Goal: Task Accomplishment & Management: Use online tool/utility

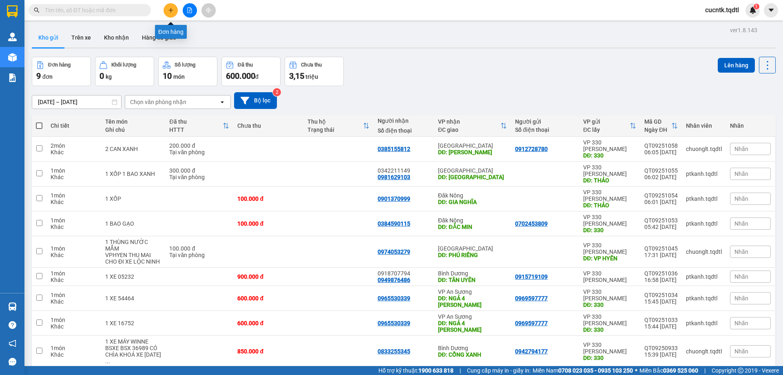
click at [170, 10] on icon "plus" at bounding box center [171, 10] width 6 height 6
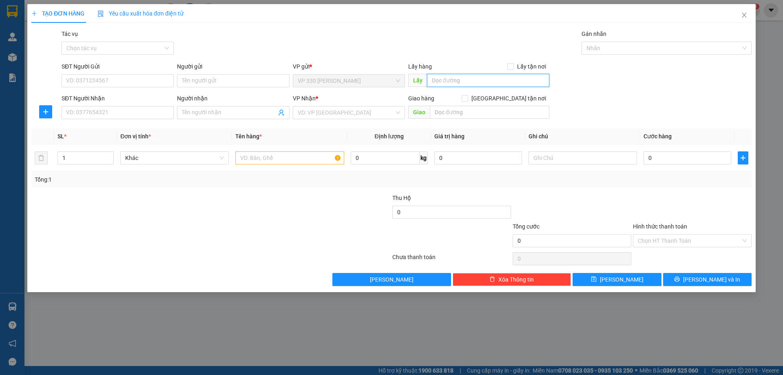
click at [454, 80] on input "text" at bounding box center [488, 80] width 122 height 13
drag, startPoint x: 472, startPoint y: 83, endPoint x: 416, endPoint y: 82, distance: 55.8
click at [416, 82] on span "Lấy vp long hưng" at bounding box center [478, 80] width 141 height 13
type input "VP [PERSON_NAME]"
click at [118, 117] on input "SĐT Người Nhận" at bounding box center [118, 112] width 112 height 13
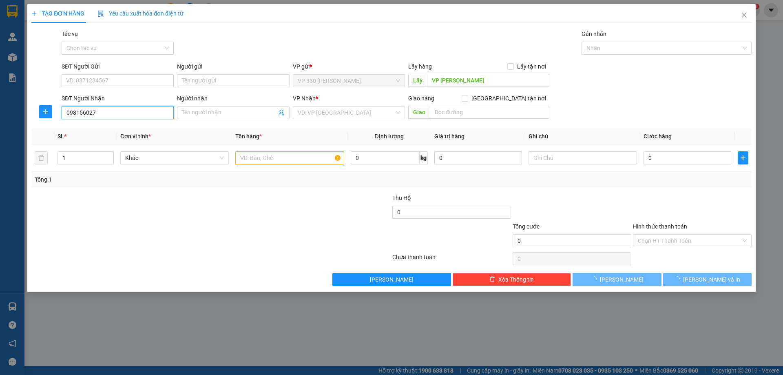
type input "0981560279"
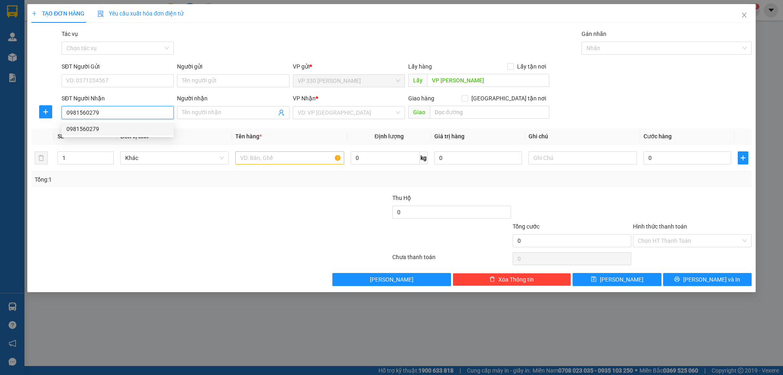
click at [117, 125] on div "0981560279" at bounding box center [117, 128] width 102 height 9
type input "CX TRƯỜNG AN"
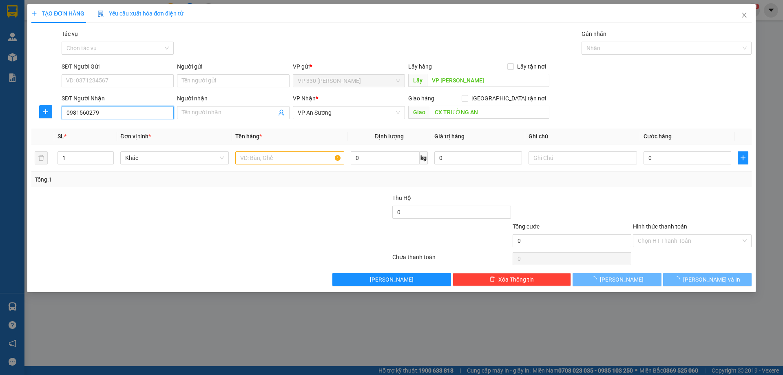
type input "150.000"
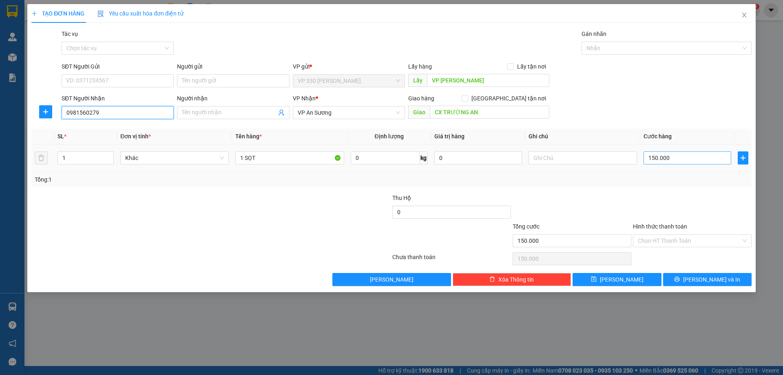
type input "0981560279"
click at [673, 159] on input "150.000" at bounding box center [687, 157] width 88 height 13
type input "1"
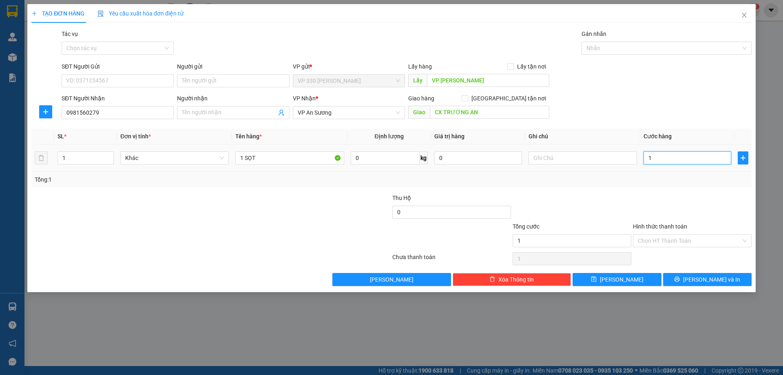
type input "10"
type input "100"
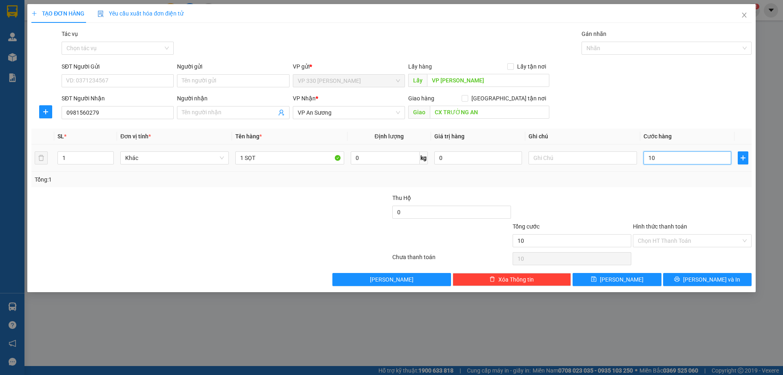
type input "100"
type input "1.000"
type input "10.000"
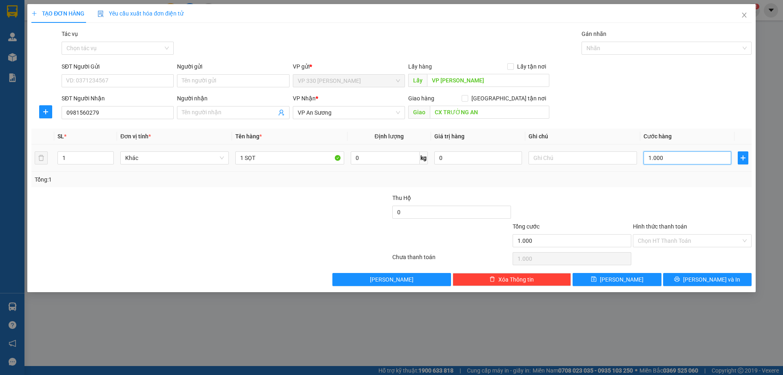
type input "10.000"
type input "100.000"
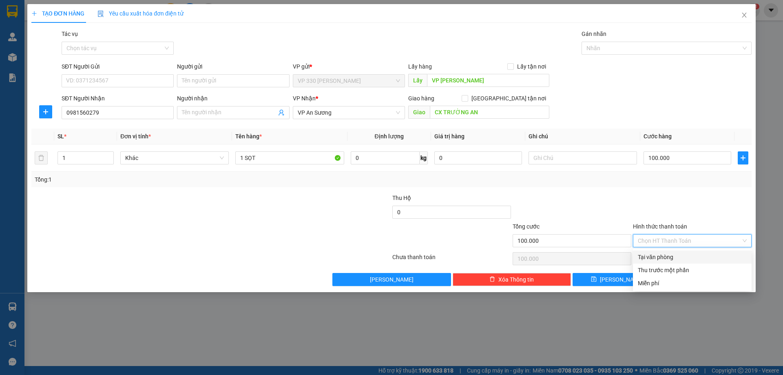
click at [689, 238] on input "Hình thức thanh toán" at bounding box center [688, 240] width 103 height 12
click at [712, 184] on div "Tổng: 1" at bounding box center [391, 179] width 720 height 15
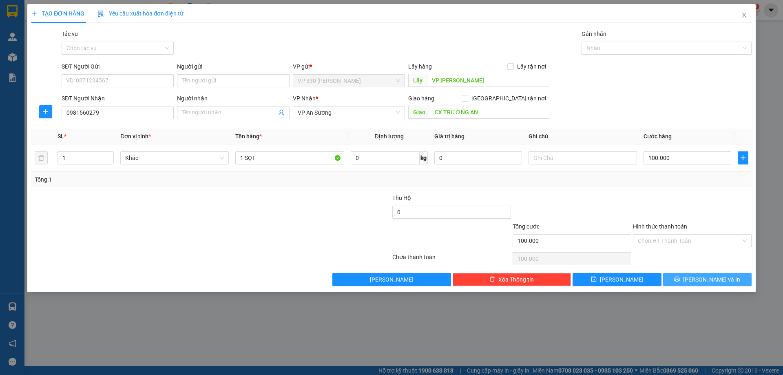
click at [690, 284] on button "[PERSON_NAME] và In" at bounding box center [707, 279] width 88 height 13
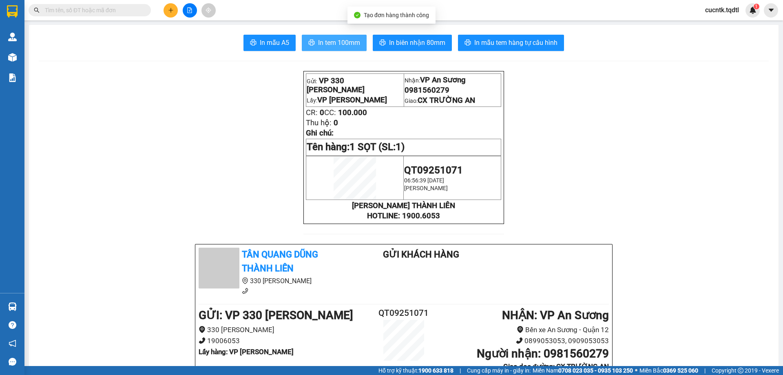
click at [343, 39] on span "In tem 100mm" at bounding box center [339, 42] width 42 height 10
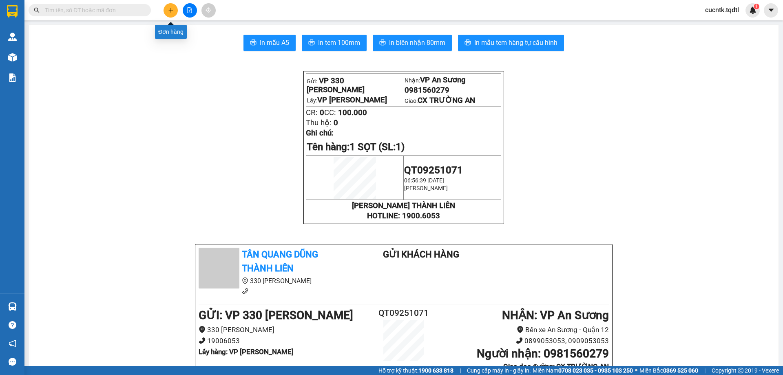
click at [175, 12] on button at bounding box center [170, 10] width 14 height 14
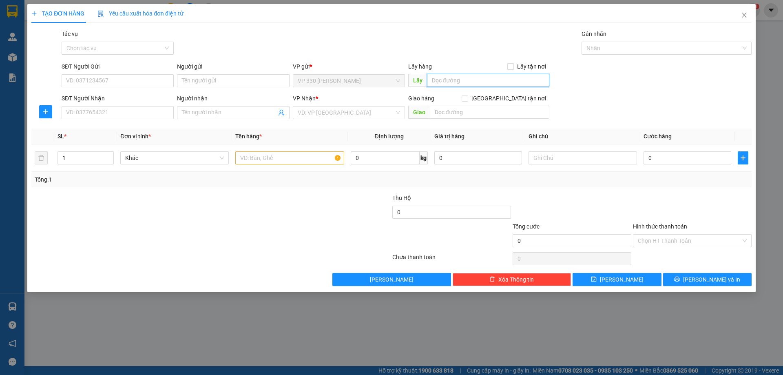
click at [441, 76] on input "text" at bounding box center [488, 80] width 122 height 13
type input "VP [PERSON_NAME]"
click at [97, 114] on input "SĐT Người Nhận" at bounding box center [118, 112] width 112 height 13
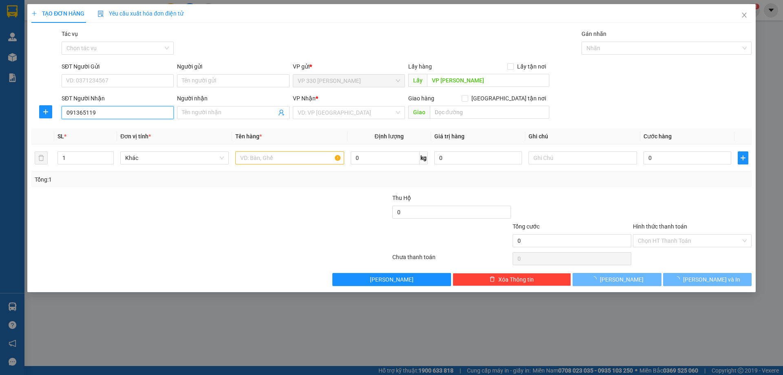
type input "0913651191"
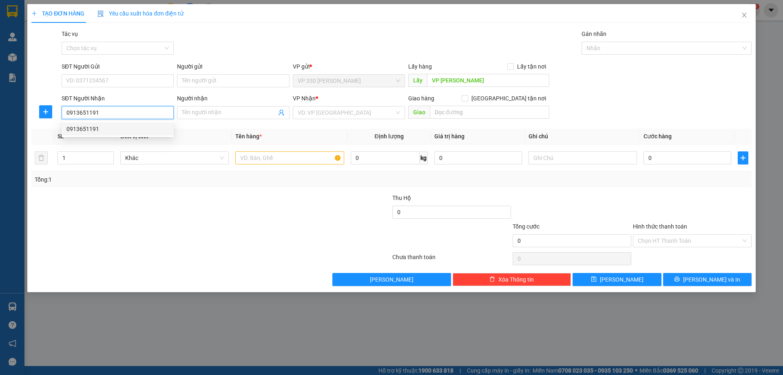
click at [106, 131] on div "0913651191" at bounding box center [117, 128] width 102 height 9
type input "BIÊN HÒA"
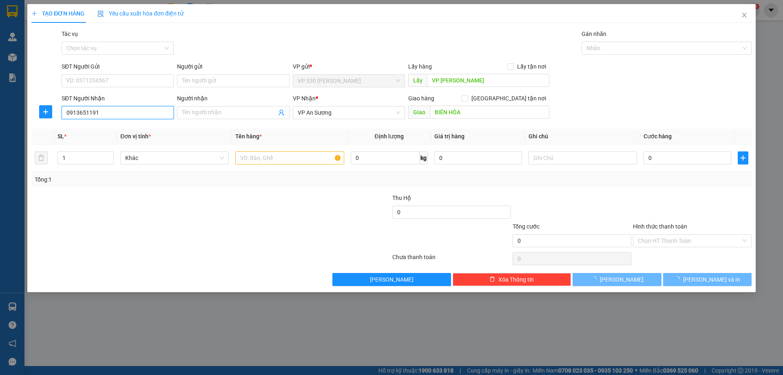
type input "100.000"
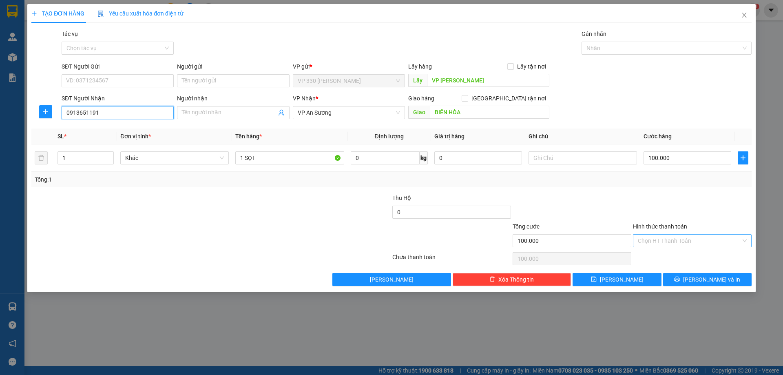
type input "0913651191"
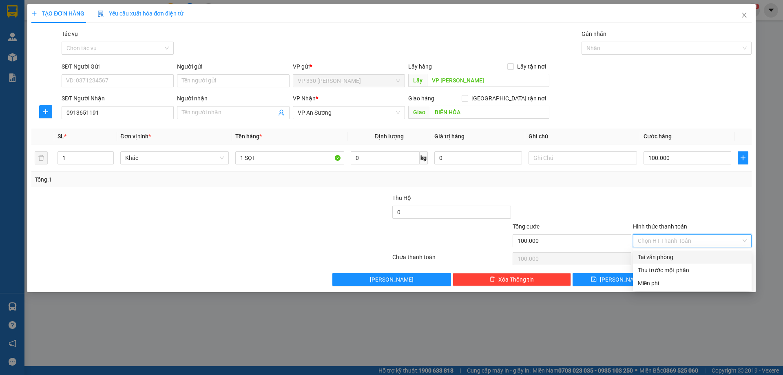
click at [677, 240] on input "Hình thức thanh toán" at bounding box center [688, 240] width 103 height 12
click at [669, 256] on div "Tại văn phòng" at bounding box center [691, 256] width 109 height 9
type input "0"
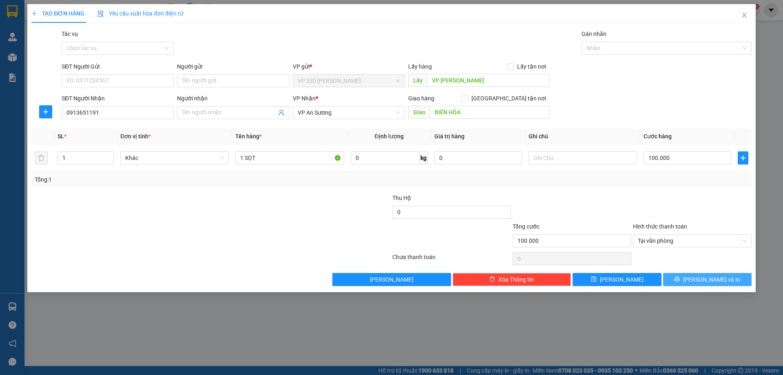
click at [679, 278] on icon "printer" at bounding box center [677, 279] width 6 height 6
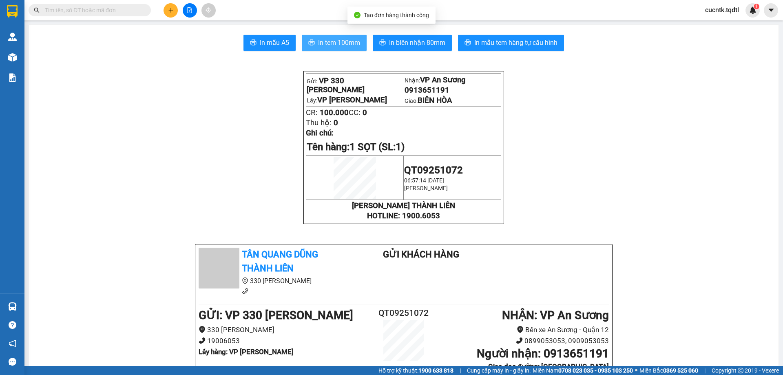
click at [329, 43] on span "In tem 100mm" at bounding box center [339, 42] width 42 height 10
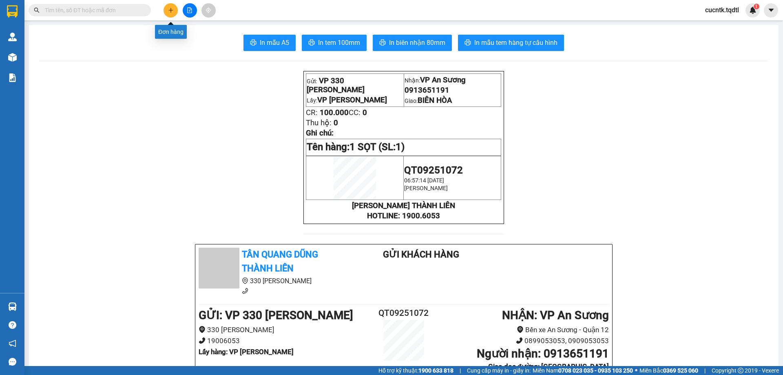
click at [166, 10] on button at bounding box center [170, 10] width 14 height 14
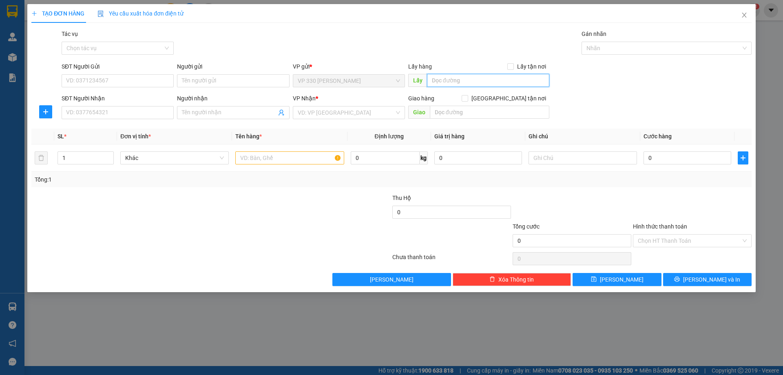
click at [437, 78] on input "text" at bounding box center [488, 80] width 122 height 13
type input "VP [PERSON_NAME]"
click at [143, 112] on input "SĐT Người Nhận" at bounding box center [118, 112] width 112 height 13
type input "0835888835"
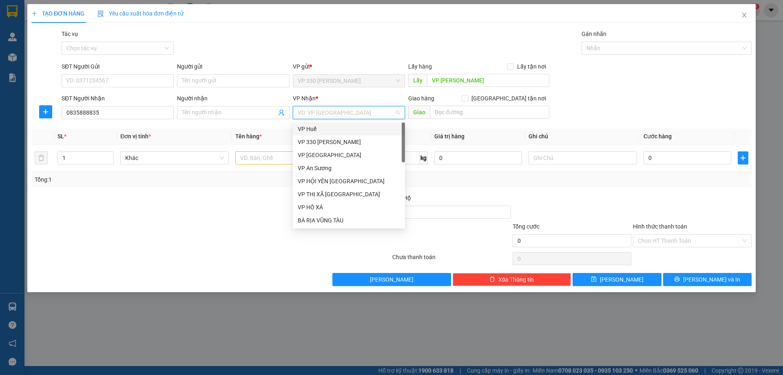
click at [313, 112] on input "search" at bounding box center [346, 112] width 97 height 12
click at [326, 168] on div "VP An Sương" at bounding box center [349, 167] width 102 height 9
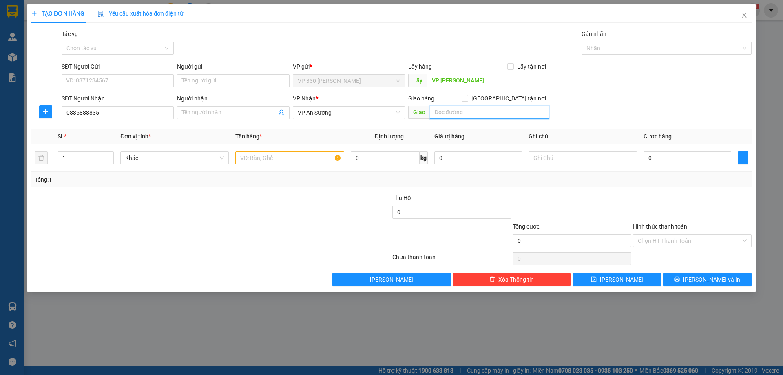
click at [444, 115] on input "text" at bounding box center [489, 112] width 119 height 13
type input "NÔNG LÂM"
click at [307, 153] on input "text" at bounding box center [289, 157] width 108 height 13
type input "2"
click at [110, 155] on icon "up" at bounding box center [109, 155] width 3 height 3
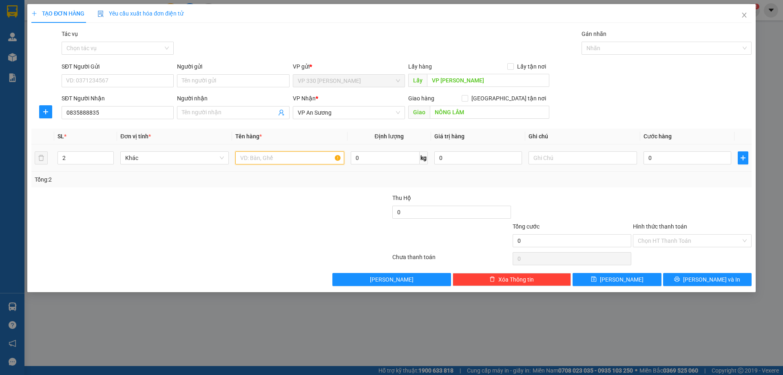
click at [262, 155] on input "text" at bounding box center [289, 157] width 108 height 13
type input "1 XỐP 1 BAO"
click at [653, 153] on input "0" at bounding box center [687, 157] width 88 height 13
type input "2"
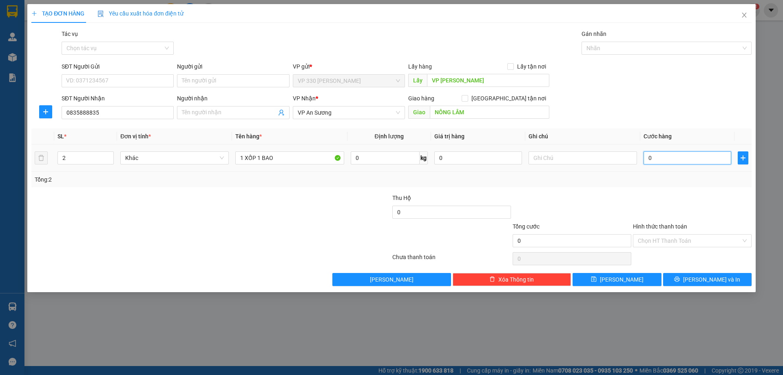
type input "2"
type input "20"
type input "200"
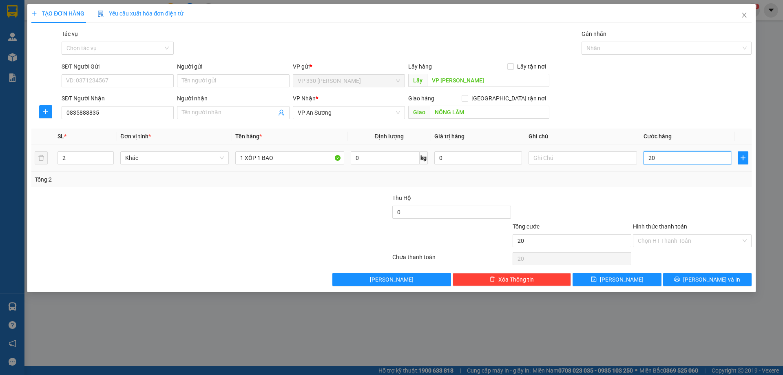
type input "200"
type input "2.000"
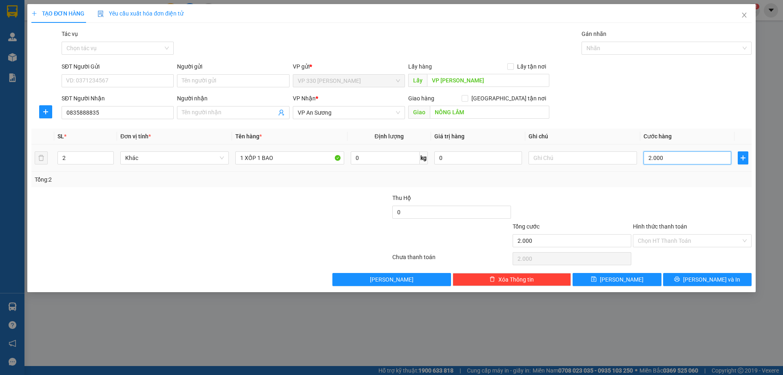
type input "20.000"
type input "200.000"
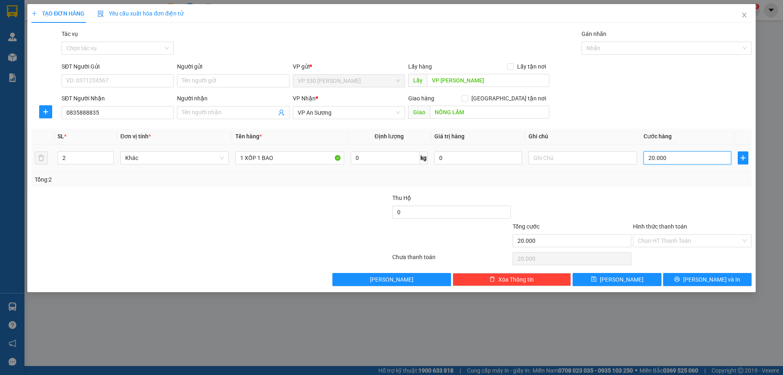
type input "200.000"
click at [696, 239] on input "Hình thức thanh toán" at bounding box center [688, 240] width 103 height 12
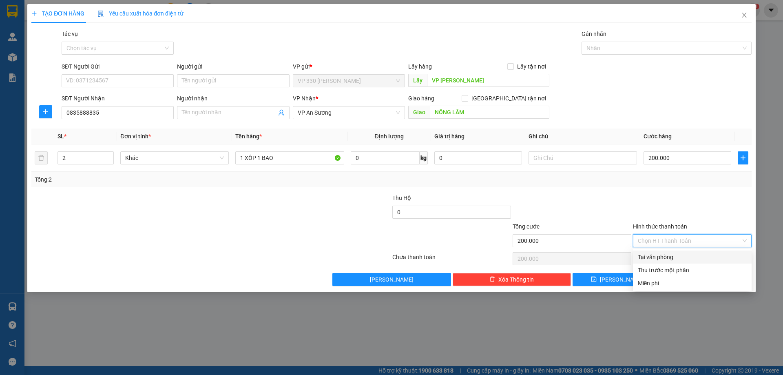
click at [668, 255] on div "Tại văn phòng" at bounding box center [691, 256] width 109 height 9
type input "0"
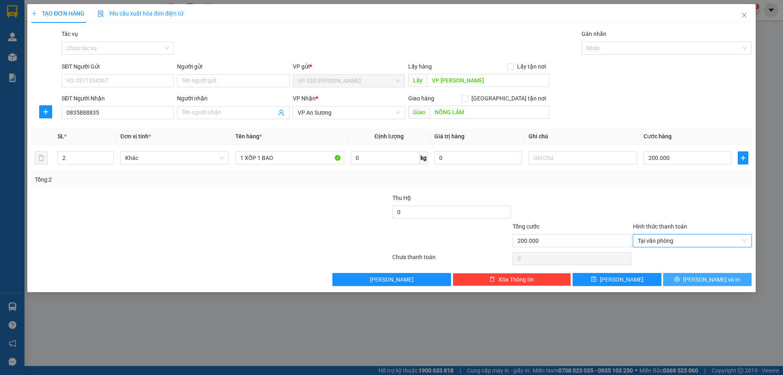
click at [678, 281] on button "[PERSON_NAME] và In" at bounding box center [707, 279] width 88 height 13
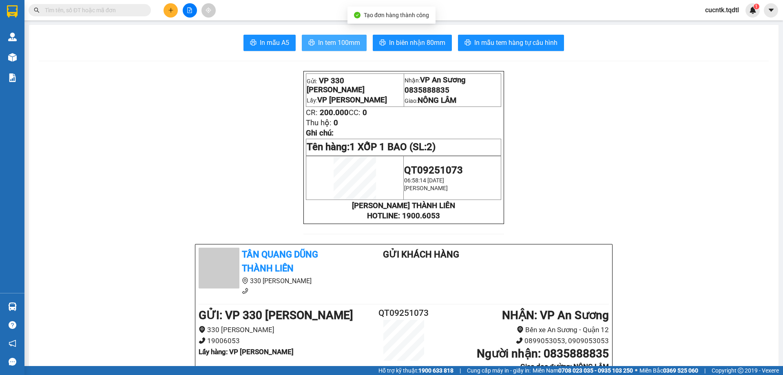
click at [342, 44] on span "In tem 100mm" at bounding box center [339, 42] width 42 height 10
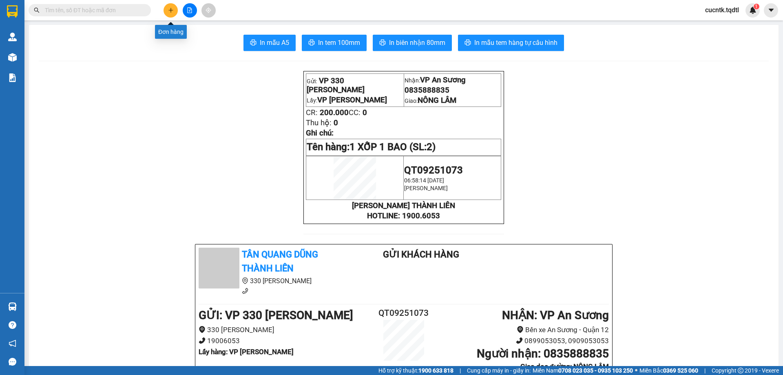
click at [175, 11] on button at bounding box center [170, 10] width 14 height 14
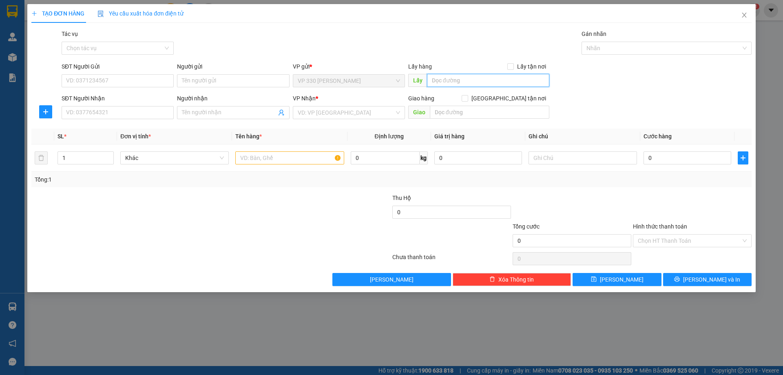
click at [461, 84] on input "text" at bounding box center [488, 80] width 122 height 13
type input "VP [PERSON_NAME]"
click at [143, 109] on input "SĐT Người Nhận" at bounding box center [118, 112] width 112 height 13
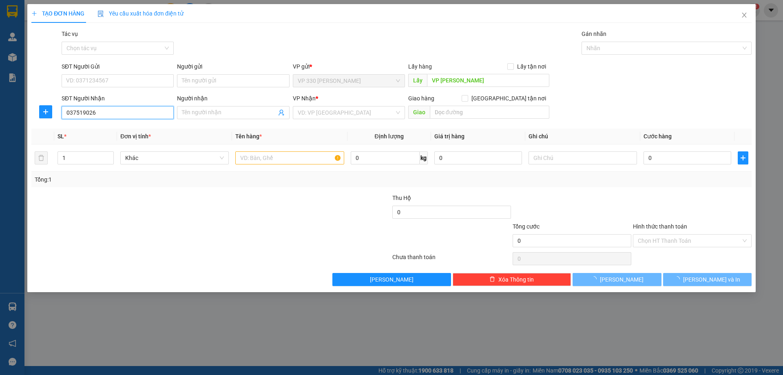
type input "0375190261"
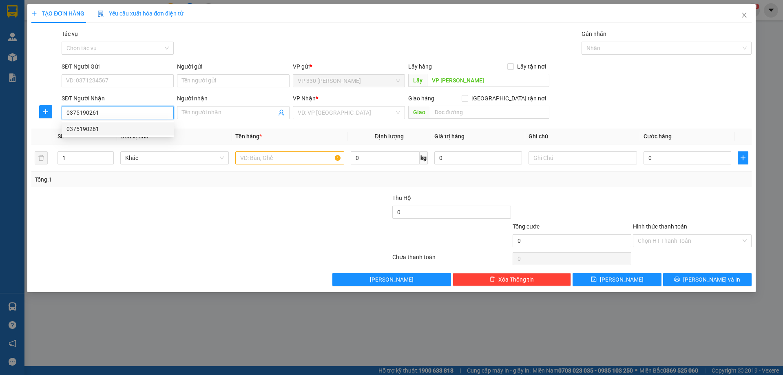
click at [112, 129] on div "0375190261" at bounding box center [117, 128] width 102 height 9
type input "CV [PERSON_NAME]"
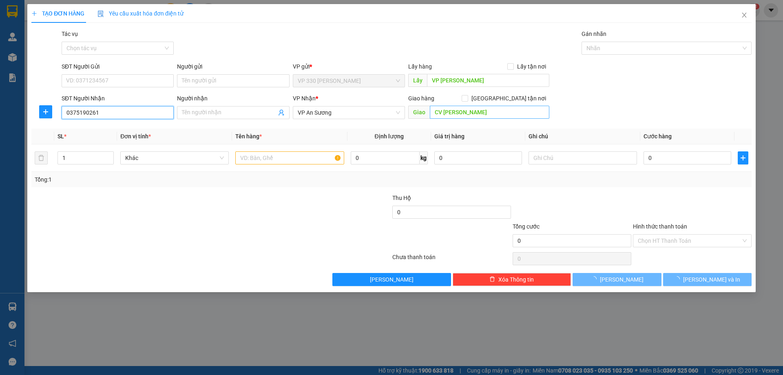
type input "200.000"
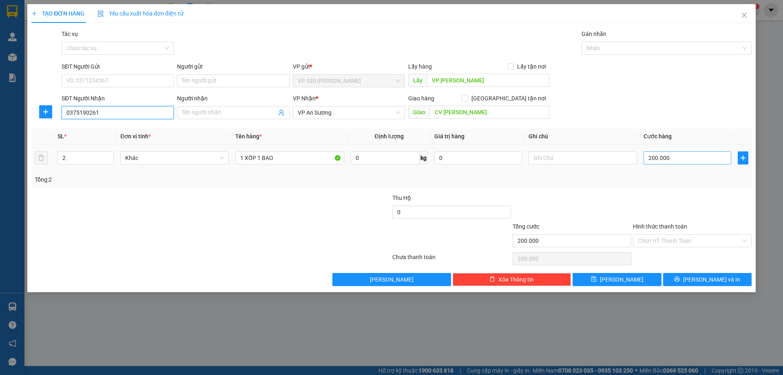
type input "0375190261"
click at [689, 161] on input "200.000" at bounding box center [687, 157] width 88 height 13
type input "1"
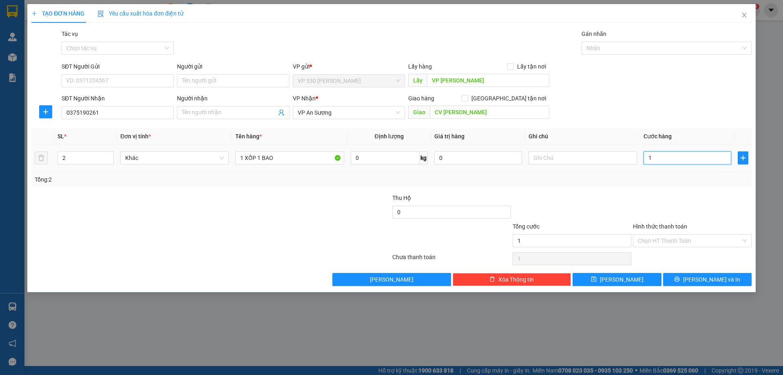
type input "15"
type input "150"
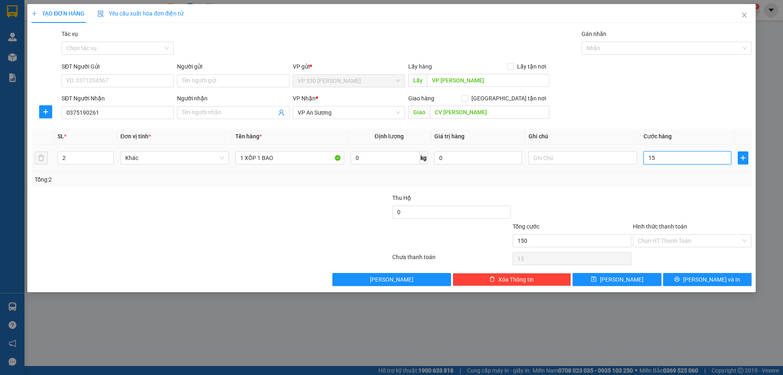
type input "150"
type input "1.500"
type input "15.000"
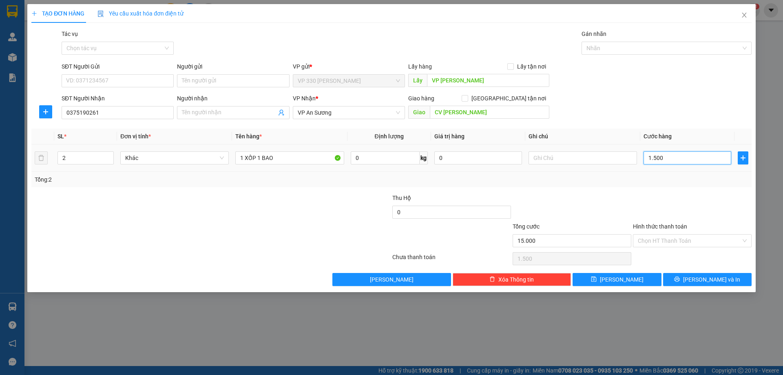
type input "15.000"
type input "150.000"
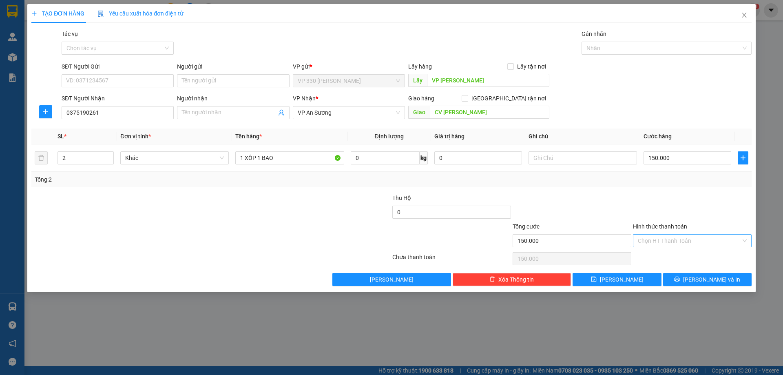
click at [690, 240] on input "Hình thức thanh toán" at bounding box center [688, 240] width 103 height 12
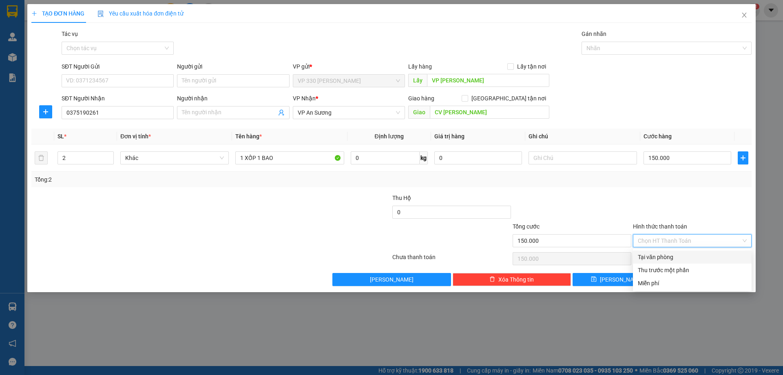
click at [662, 260] on div "Tại văn phòng" at bounding box center [691, 256] width 109 height 9
type input "0"
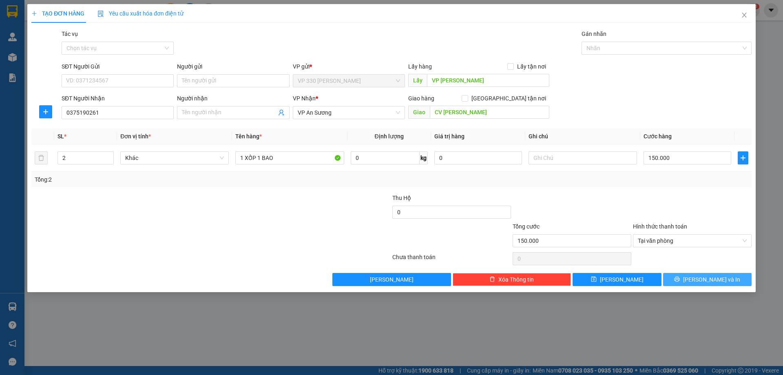
click at [689, 280] on button "[PERSON_NAME] và In" at bounding box center [707, 279] width 88 height 13
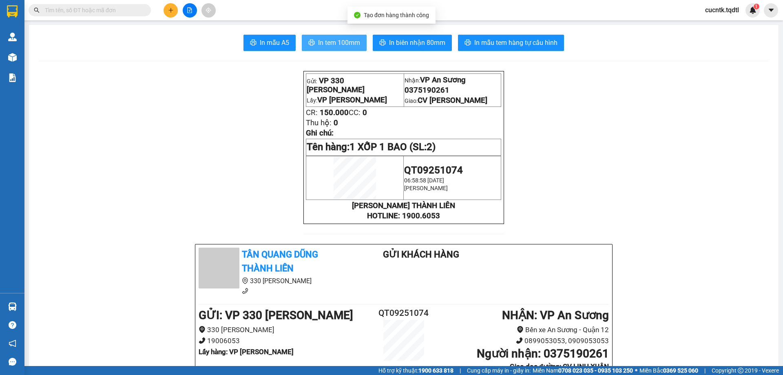
click at [337, 42] on span "In tem 100mm" at bounding box center [339, 42] width 42 height 10
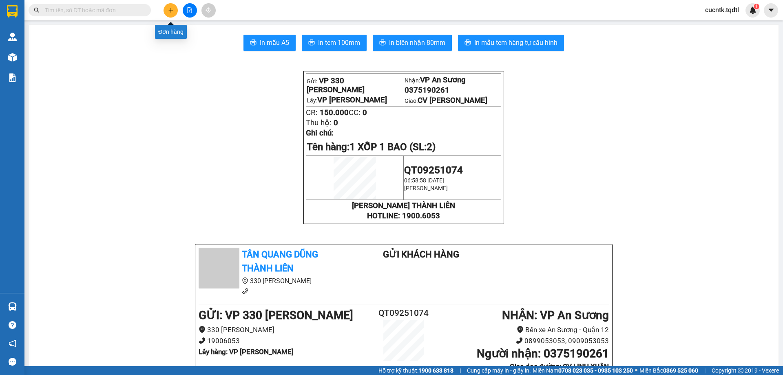
click at [168, 11] on icon "plus" at bounding box center [171, 10] width 6 height 6
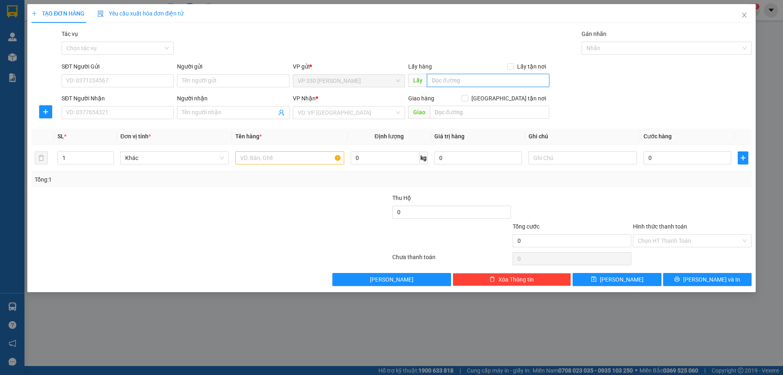
click at [460, 79] on input "text" at bounding box center [488, 80] width 122 height 13
type input "VP [PERSON_NAME]"
drag, startPoint x: 148, startPoint y: 112, endPoint x: 148, endPoint y: 107, distance: 4.9
click at [148, 112] on input "SĐT Người Nhận" at bounding box center [118, 112] width 112 height 13
click at [109, 116] on input "0982376786" at bounding box center [118, 112] width 112 height 13
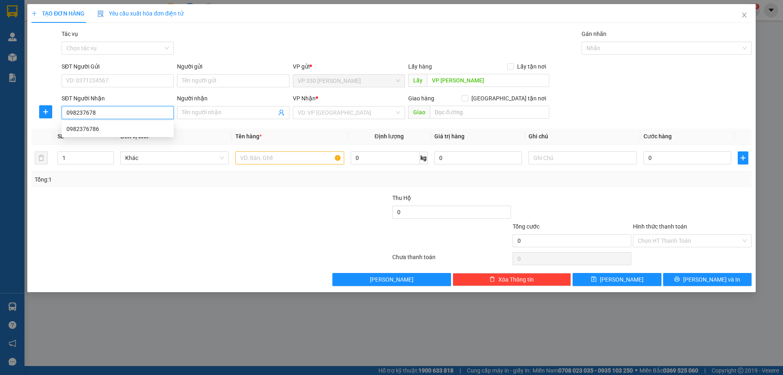
type input "0982376786"
click at [119, 130] on div "0982376786" at bounding box center [117, 128] width 102 height 9
type input "150.000"
type input "0982376786"
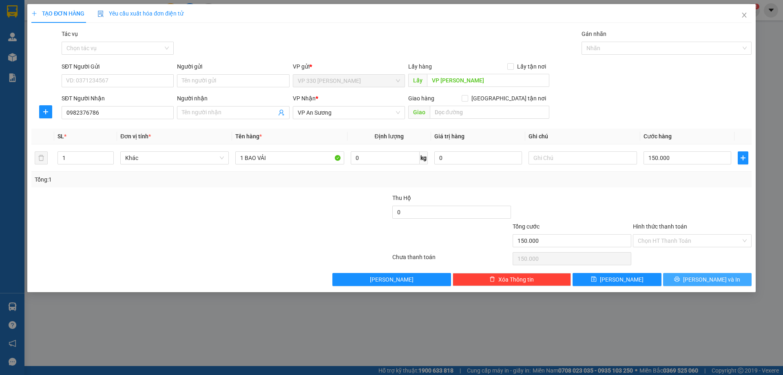
click at [689, 284] on button "[PERSON_NAME] và In" at bounding box center [707, 279] width 88 height 13
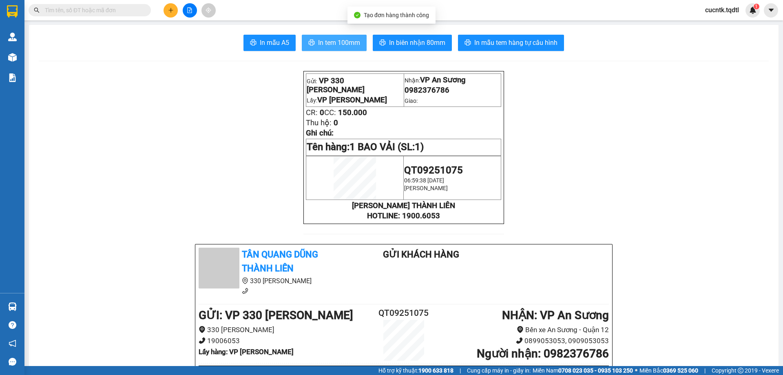
click at [335, 48] on button "In tem 100mm" at bounding box center [334, 43] width 65 height 16
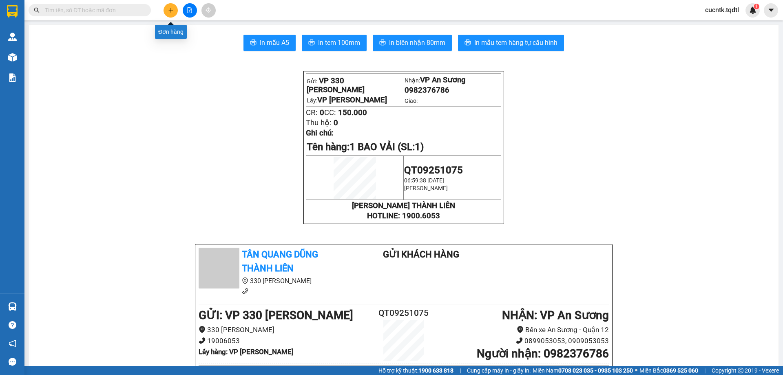
click at [170, 11] on icon "plus" at bounding box center [171, 10] width 6 height 6
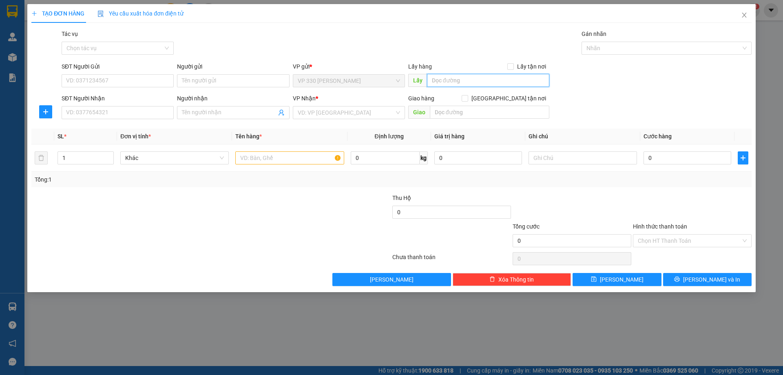
click at [459, 79] on input "text" at bounding box center [488, 80] width 122 height 13
type input "VP [PERSON_NAME]"
click at [132, 115] on input "SĐT Người Nhận" at bounding box center [118, 112] width 112 height 13
type input "0932379164"
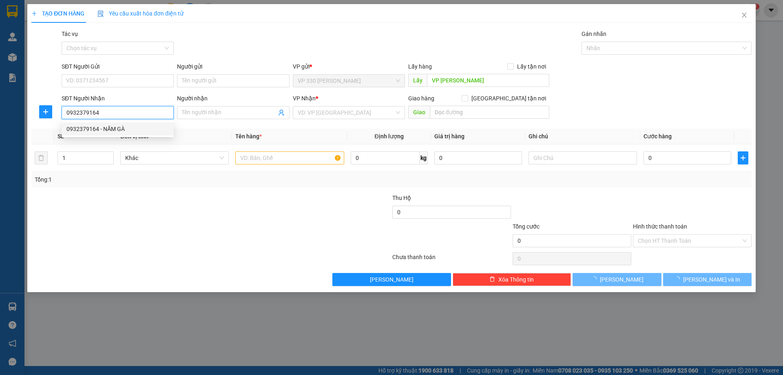
click at [134, 131] on div "0932379164 - NĂM GÀ" at bounding box center [117, 128] width 102 height 9
type input "NĂM GÀ"
type input "[PERSON_NAME]"
type input "200.000"
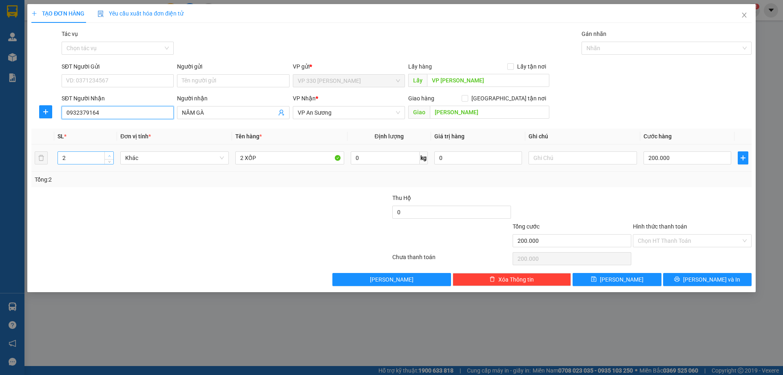
type input "0932379164"
click at [108, 154] on icon "up" at bounding box center [109, 155] width 3 height 3
type input "2"
click at [108, 161] on icon "down" at bounding box center [109, 160] width 3 height 3
click at [631, 278] on button "[PERSON_NAME]" at bounding box center [616, 279] width 88 height 13
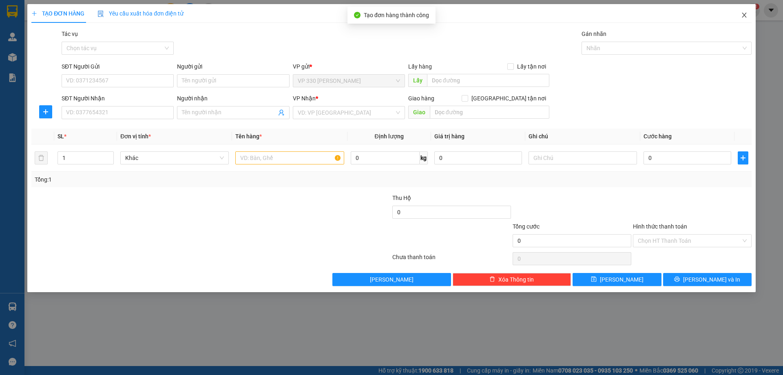
click at [744, 14] on icon "close" at bounding box center [744, 15] width 7 height 7
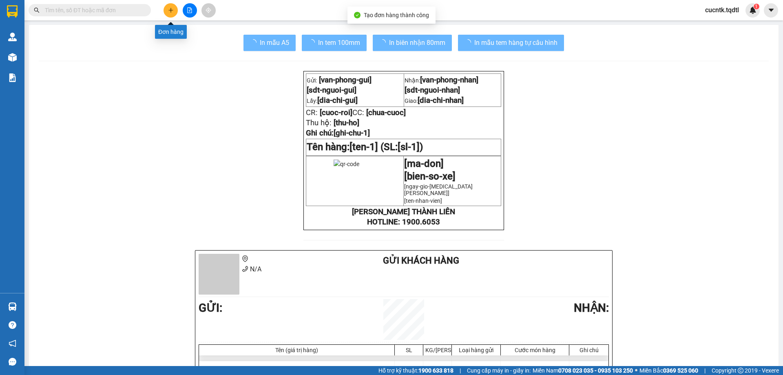
click at [168, 11] on icon "plus" at bounding box center [171, 10] width 6 height 6
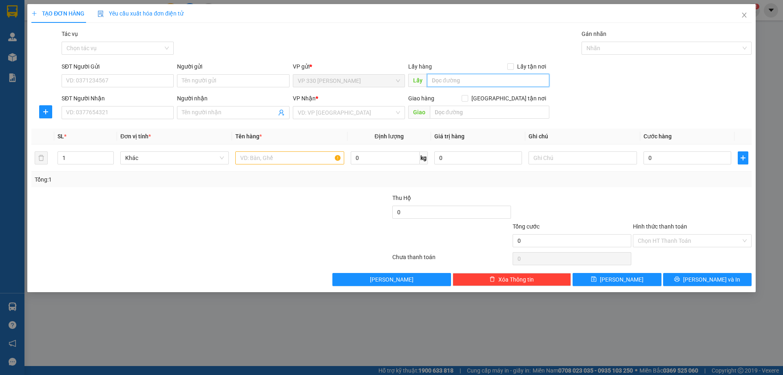
click at [443, 80] on input "text" at bounding box center [488, 80] width 122 height 13
type input "VP [PERSON_NAME]"
click at [72, 113] on input "SĐT Người Nhận" at bounding box center [118, 112] width 112 height 13
type input "0935072522"
click at [327, 112] on input "search" at bounding box center [346, 112] width 97 height 12
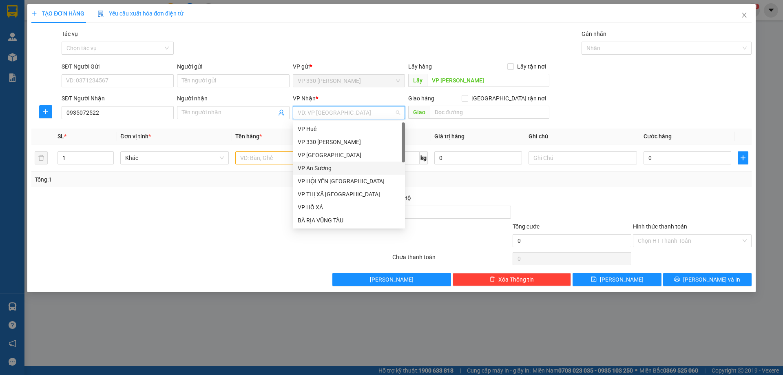
click at [330, 170] on div "VP An Sương" at bounding box center [349, 167] width 102 height 9
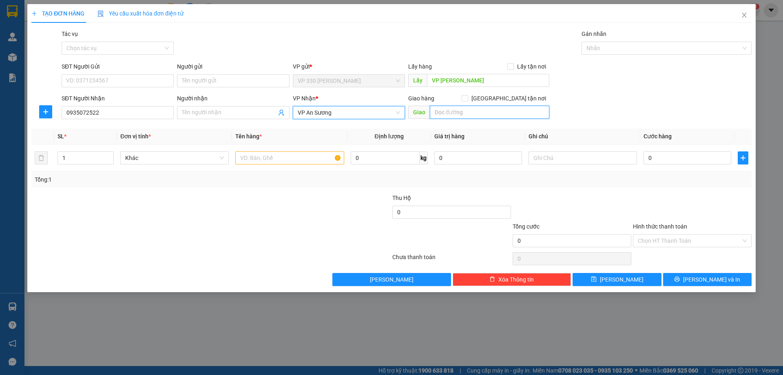
click at [498, 117] on input "text" at bounding box center [489, 112] width 119 height 13
type input "CV [PERSON_NAME]([PERSON_NAME])"
drag, startPoint x: 272, startPoint y: 161, endPoint x: 264, endPoint y: 151, distance: 13.0
click at [272, 161] on input "text" at bounding box center [289, 157] width 108 height 13
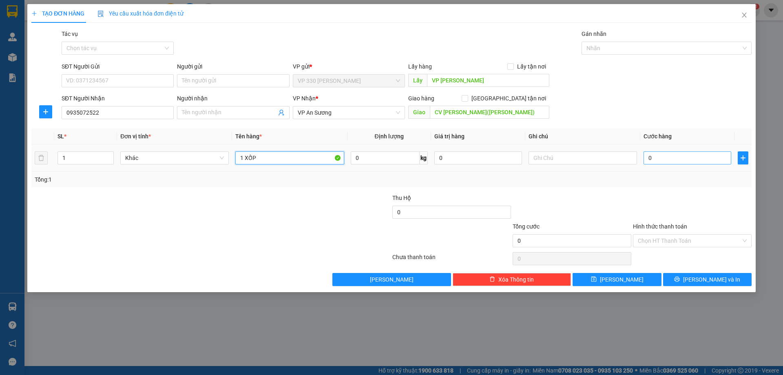
type input "1 XỐP"
click at [674, 160] on input "0" at bounding box center [687, 157] width 88 height 13
type input "1"
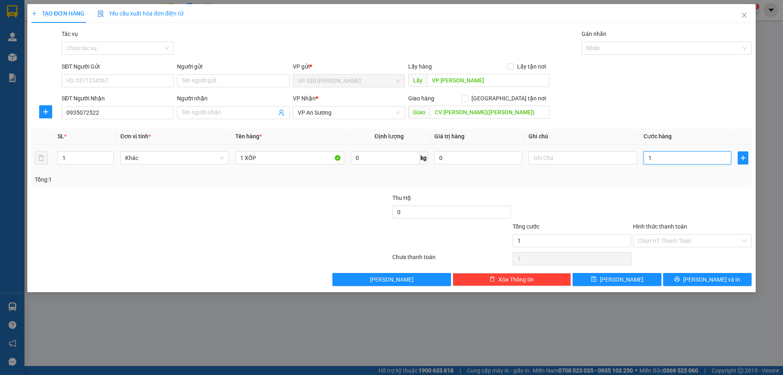
type input "10"
click at [669, 238] on input "Hình thức thanh toán" at bounding box center [688, 240] width 103 height 12
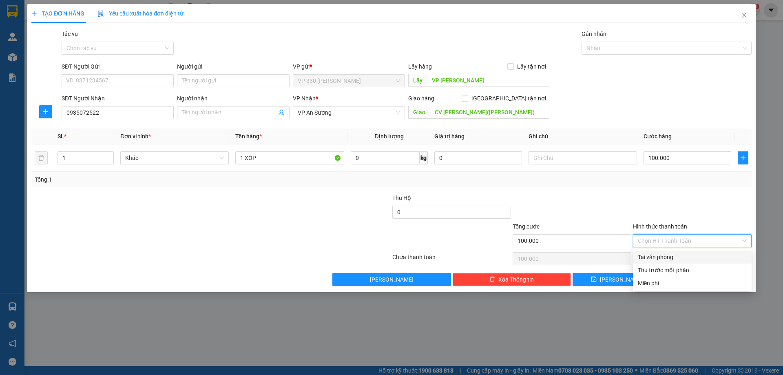
click at [669, 263] on div "Tại văn phòng" at bounding box center [692, 256] width 119 height 13
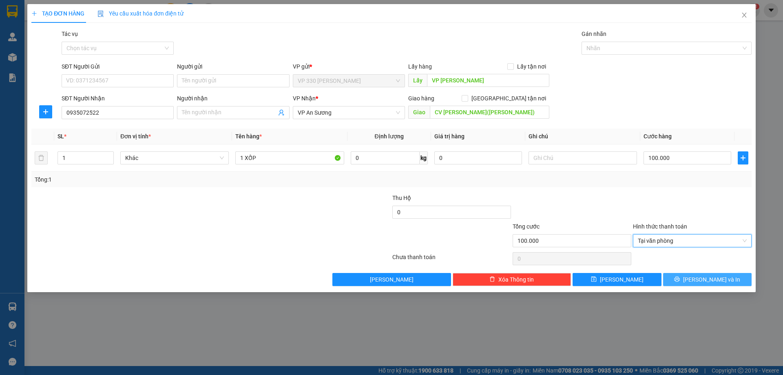
click at [679, 282] on span "printer" at bounding box center [677, 279] width 6 height 7
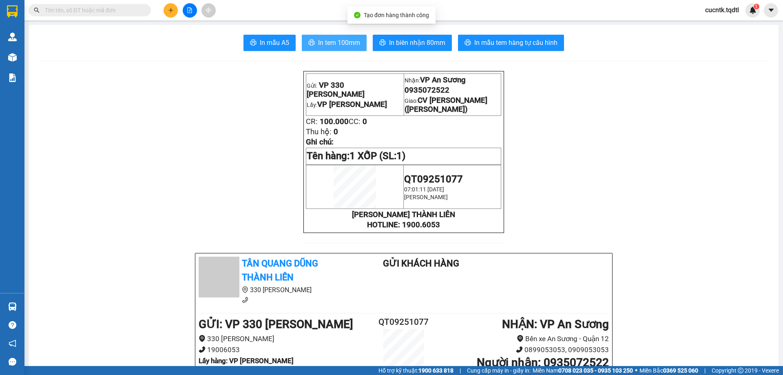
click at [326, 39] on span "In tem 100mm" at bounding box center [339, 42] width 42 height 10
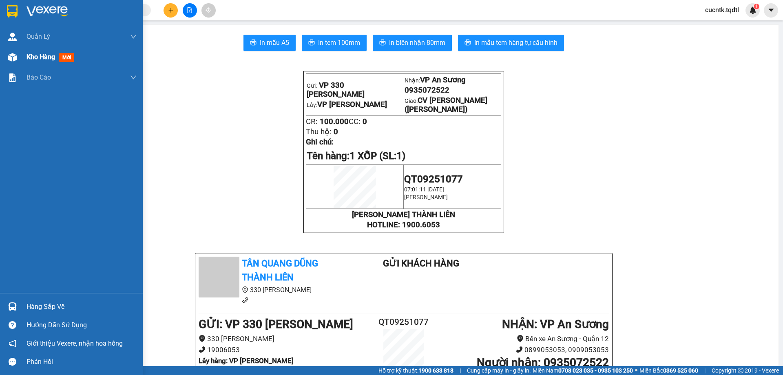
click at [45, 60] on span "Kho hàng" at bounding box center [40, 57] width 29 height 8
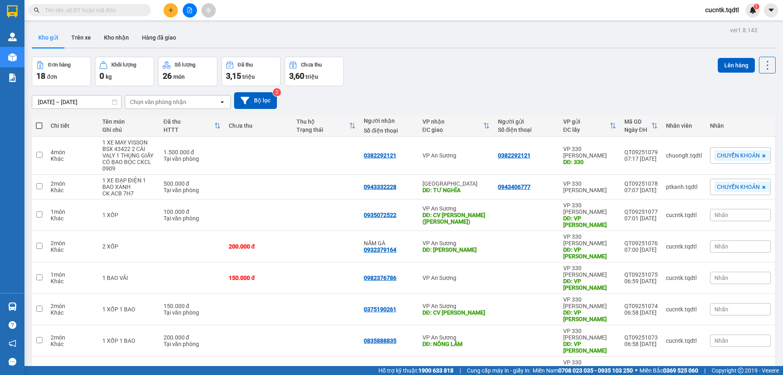
checkbox input "true"
click at [37, 368] on input "checkbox" at bounding box center [39, 371] width 6 height 6
checkbox input "true"
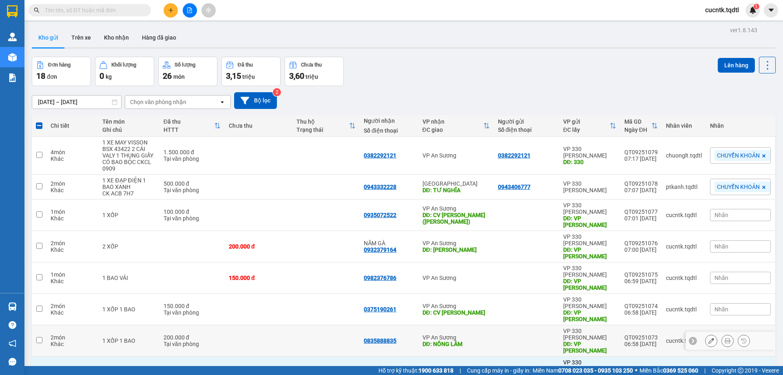
click at [40, 337] on input "checkbox" at bounding box center [39, 340] width 6 height 6
checkbox input "true"
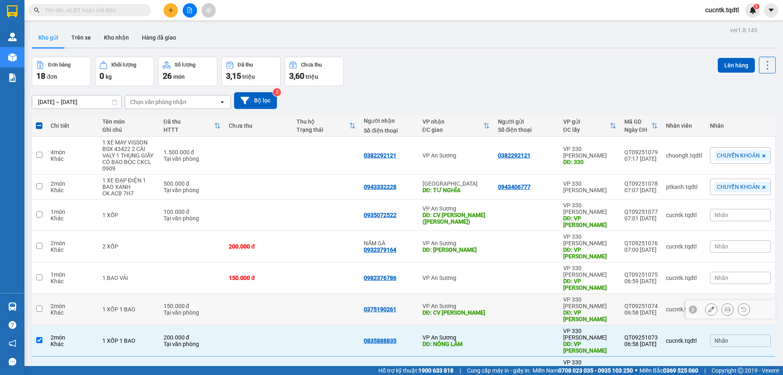
click at [37, 305] on input "checkbox" at bounding box center [39, 308] width 6 height 6
checkbox input "true"
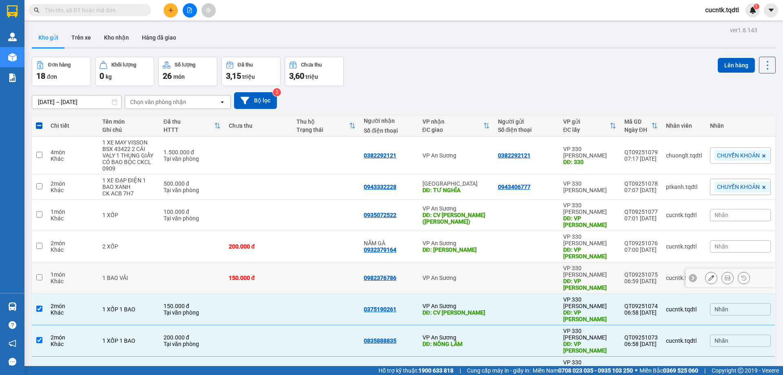
click at [40, 274] on input "checkbox" at bounding box center [39, 277] width 6 height 6
checkbox input "true"
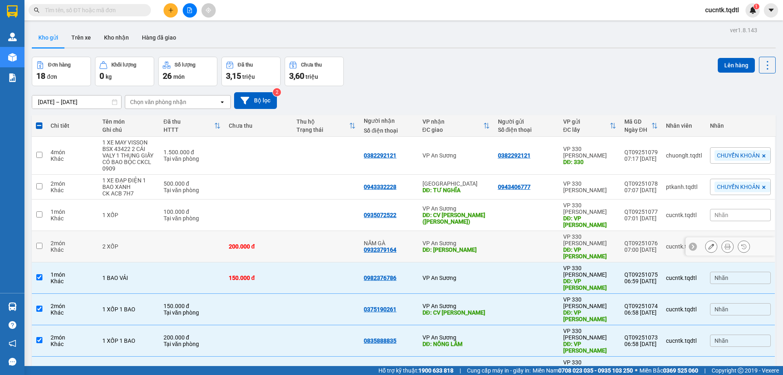
click at [40, 243] on input "checkbox" at bounding box center [39, 246] width 6 height 6
checkbox input "true"
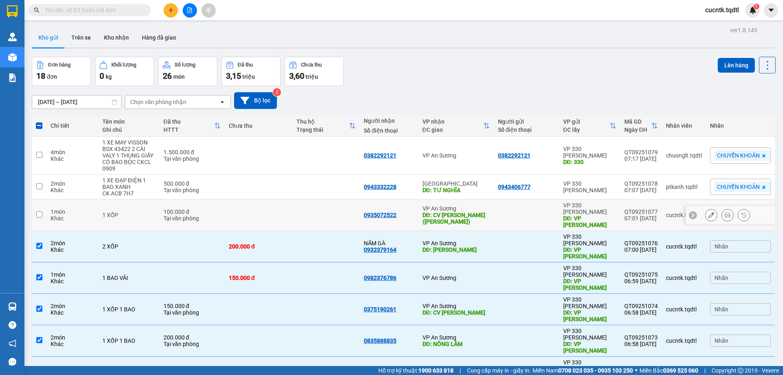
click at [40, 211] on input "checkbox" at bounding box center [39, 214] width 6 height 6
checkbox input "true"
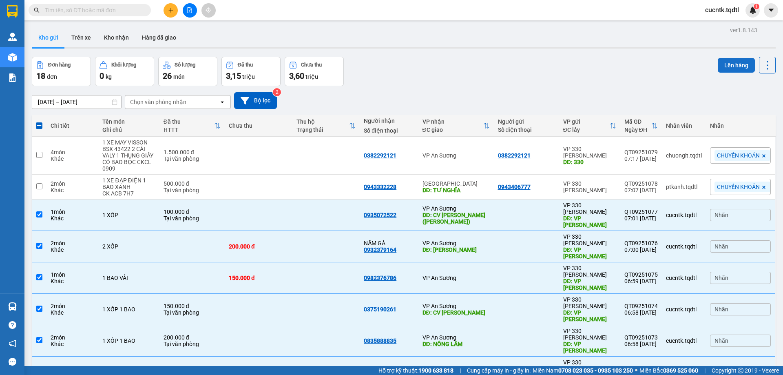
click at [731, 64] on button "Lên hàng" at bounding box center [735, 65] width 37 height 15
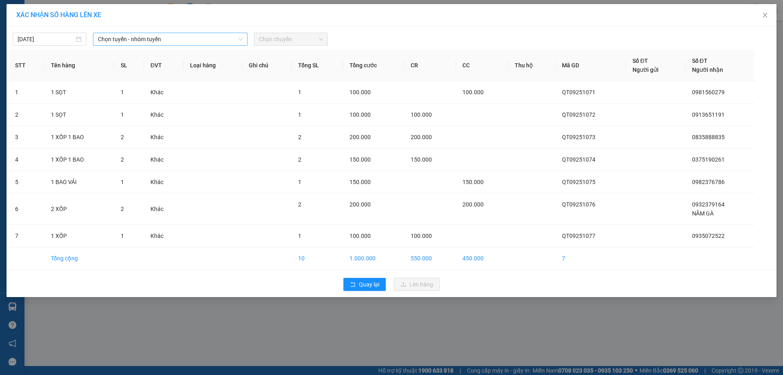
click at [239, 41] on icon "down" at bounding box center [240, 39] width 5 height 5
click at [182, 39] on span "Chọn tuyến - nhóm tuyến" at bounding box center [170, 39] width 145 height 12
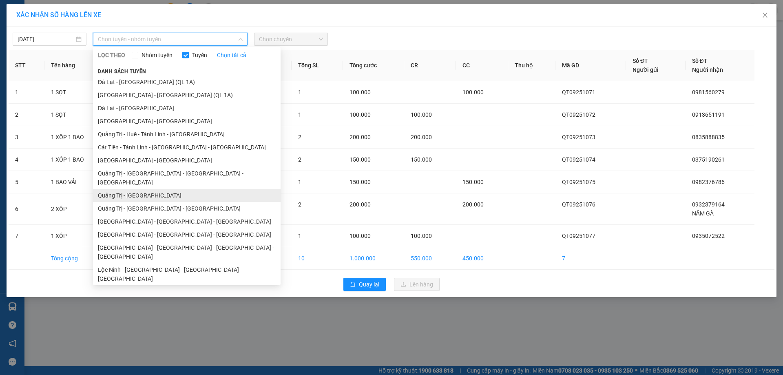
click at [146, 189] on li "Quảng Trị - [GEOGRAPHIC_DATA]" at bounding box center [186, 195] width 187 height 13
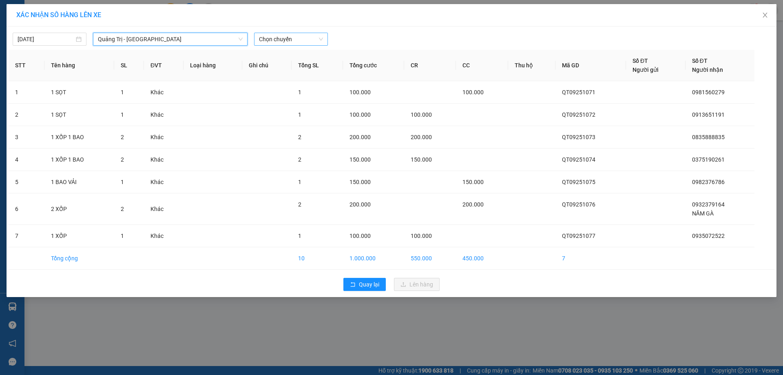
click at [307, 40] on span "Chọn chuyến" at bounding box center [291, 39] width 64 height 12
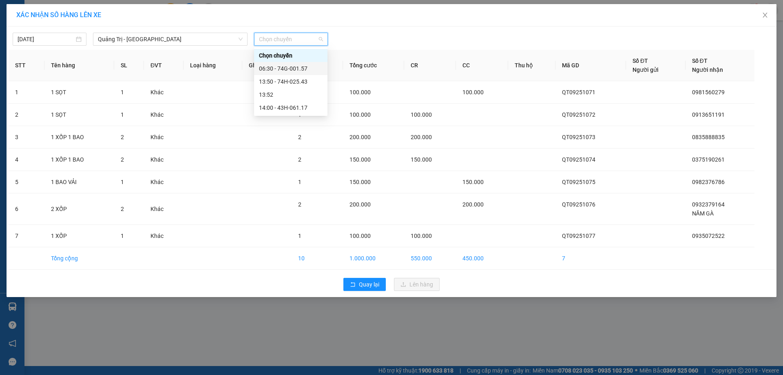
click at [296, 69] on div "06:30 - 74G-001.57" at bounding box center [291, 68] width 64 height 9
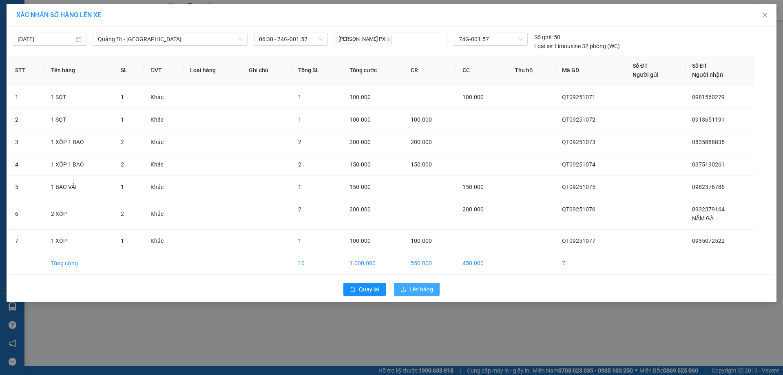
click at [423, 291] on span "Lên hàng" at bounding box center [421, 289] width 24 height 9
